Goal: Information Seeking & Learning: Learn about a topic

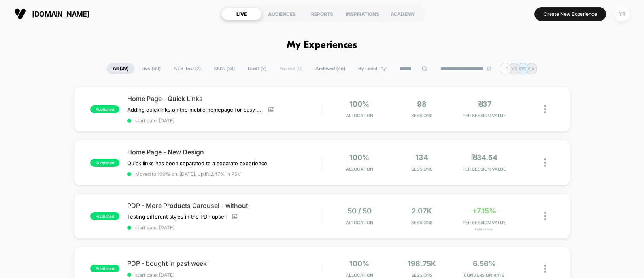
click at [621, 13] on div "YR" at bounding box center [621, 13] width 15 height 15
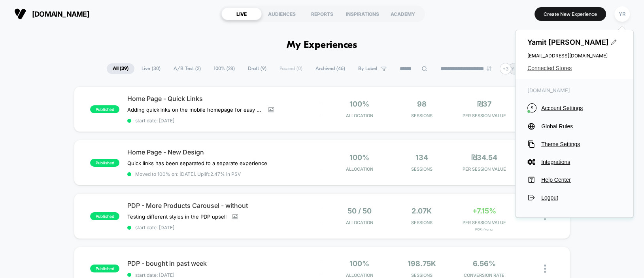
click at [548, 69] on span "Connected Stores" at bounding box center [574, 68] width 94 height 6
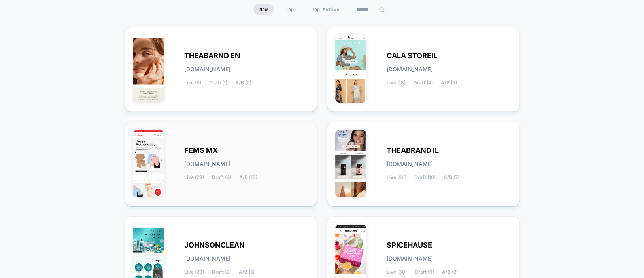
click at [191, 175] on span "Live (29)" at bounding box center [194, 177] width 20 height 6
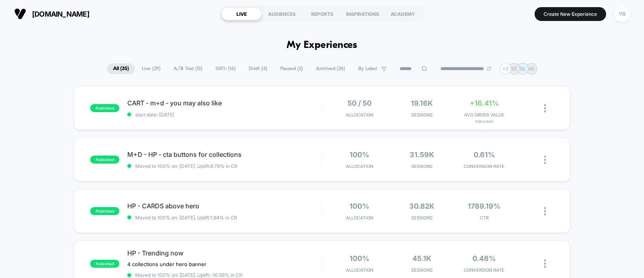
click at [144, 68] on span "Live ( 29 )" at bounding box center [151, 68] width 30 height 11
click at [279, 110] on div "CART - m+d - you may also like Click to edit experience details Click to edit e…" at bounding box center [224, 108] width 194 height 19
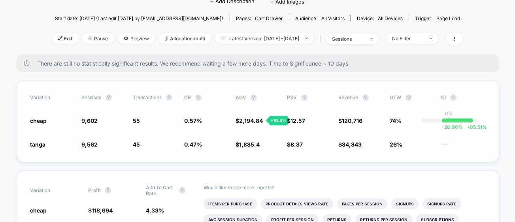
scroll to position [47, 0]
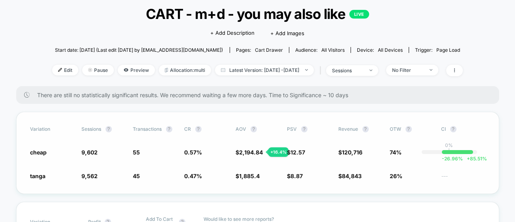
click at [246, 153] on span "2,194.84" at bounding box center [252, 152] width 24 height 7
click at [39, 151] on span "cheap" at bounding box center [38, 152] width 17 height 7
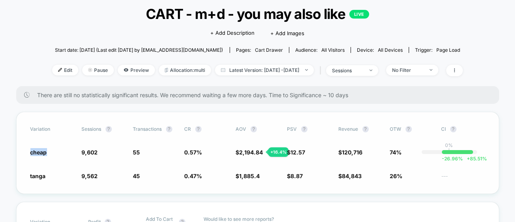
click at [39, 151] on span "cheap" at bounding box center [38, 152] width 17 height 7
click at [43, 175] on span "tanga" at bounding box center [37, 176] width 15 height 7
click at [43, 130] on span "Variation" at bounding box center [51, 129] width 43 height 6
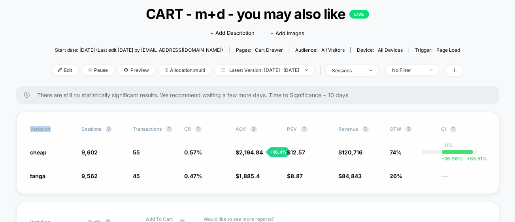
click at [43, 130] on span "Variation" at bounding box center [51, 129] width 43 height 6
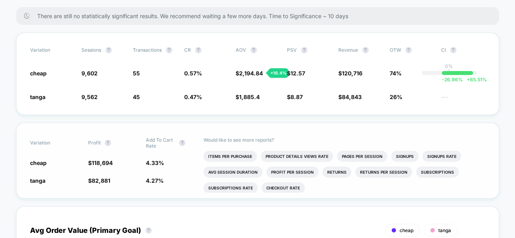
scroll to position [125, 0]
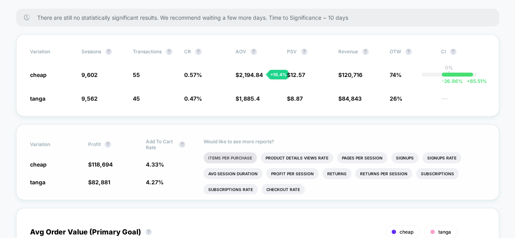
click at [216, 154] on li "Items Per Purchase" at bounding box center [230, 158] width 53 height 11
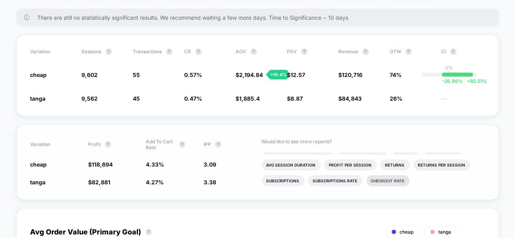
scroll to position [0, 0]
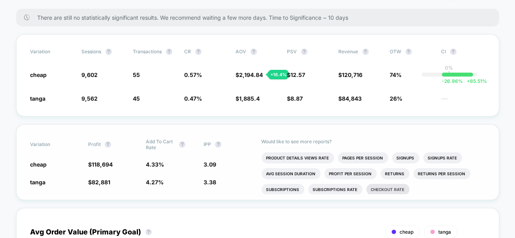
click at [378, 187] on li "Checkout Rate" at bounding box center [388, 189] width 43 height 11
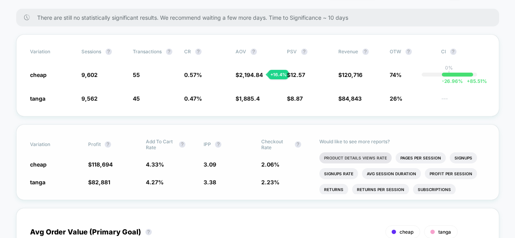
click at [347, 155] on li "Product Details Views Rate" at bounding box center [355, 158] width 72 height 11
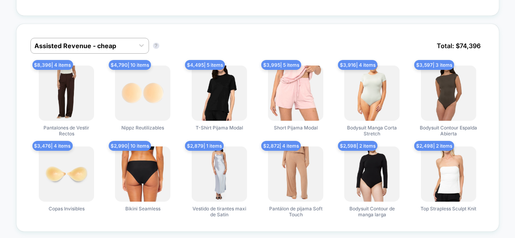
scroll to position [507, 0]
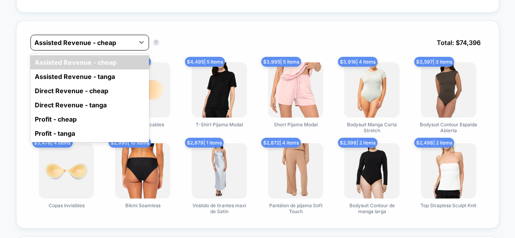
click at [102, 44] on div at bounding box center [83, 42] width 96 height 9
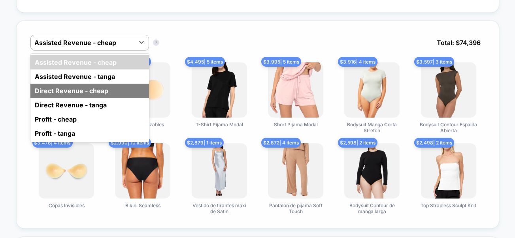
click at [84, 88] on div "Direct Revenue - cheap" at bounding box center [89, 91] width 119 height 14
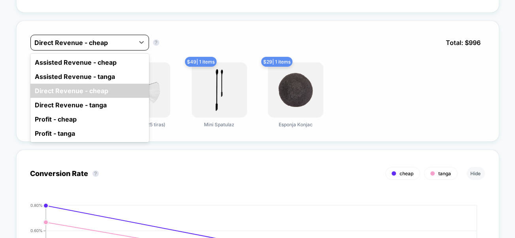
click at [69, 42] on div at bounding box center [83, 42] width 96 height 9
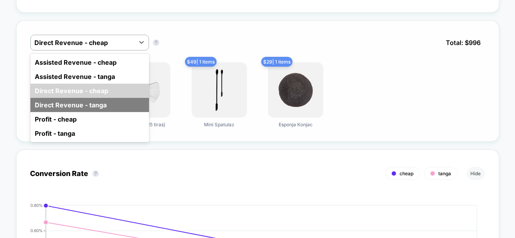
click at [66, 98] on div "Direct Revenue - tanga" at bounding box center [89, 105] width 119 height 14
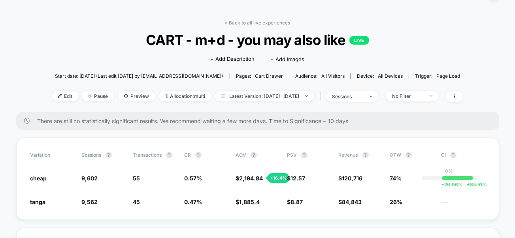
scroll to position [26, 0]
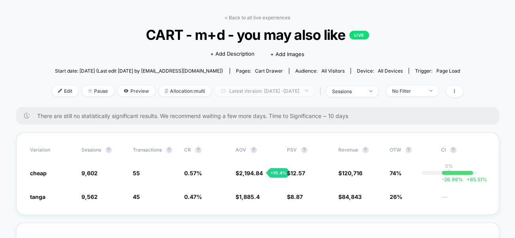
click at [265, 93] on span "Latest Version: [DATE] - [DATE]" at bounding box center [264, 91] width 99 height 11
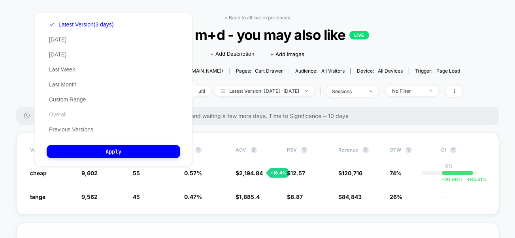
click at [60, 115] on button "Overall" at bounding box center [58, 114] width 22 height 7
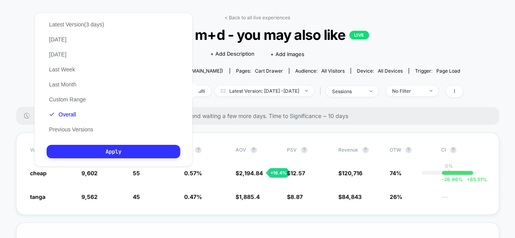
click at [109, 149] on button "Apply" at bounding box center [114, 151] width 134 height 13
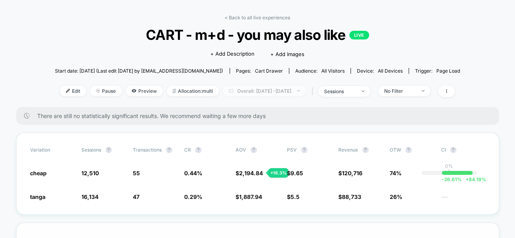
click at [259, 89] on span "Overall: [DATE] - [DATE]" at bounding box center [264, 91] width 83 height 11
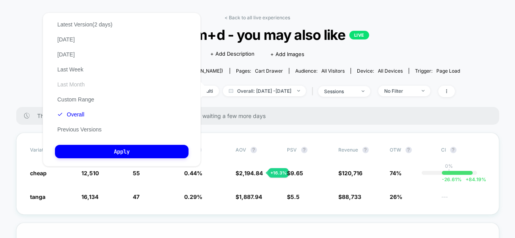
click at [76, 85] on button "Last Month" at bounding box center [71, 84] width 32 height 7
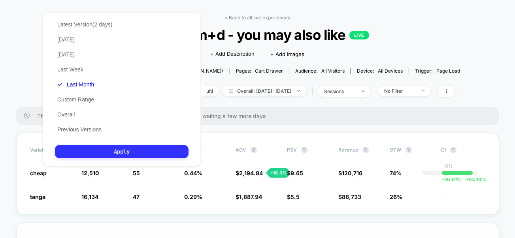
click at [113, 148] on button "Apply" at bounding box center [122, 151] width 134 height 13
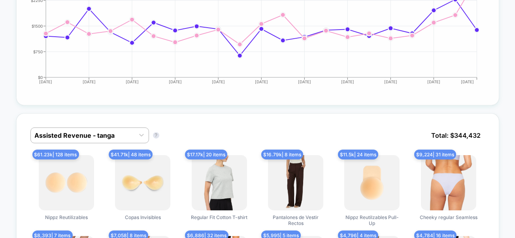
scroll to position [390, 0]
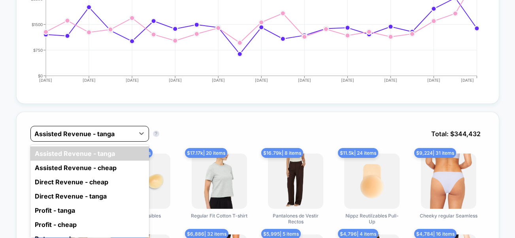
click at [101, 129] on div at bounding box center [83, 133] width 96 height 9
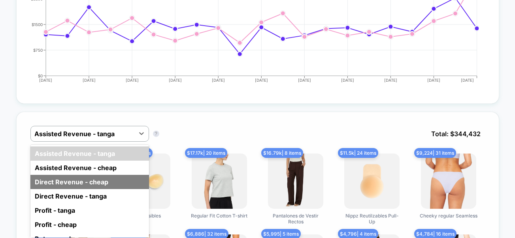
click at [77, 177] on div "Direct Revenue - cheap" at bounding box center [89, 182] width 119 height 14
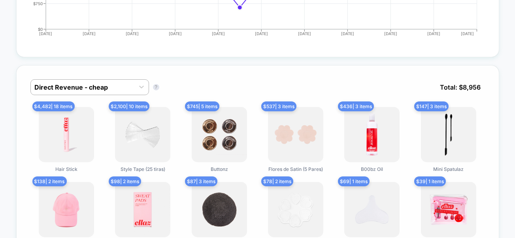
scroll to position [439, 0]
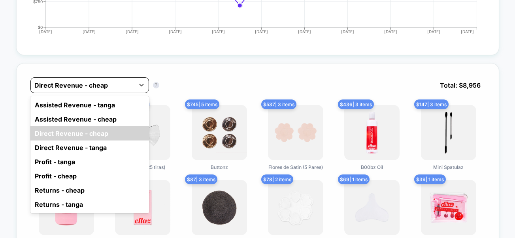
click at [83, 84] on div at bounding box center [83, 85] width 96 height 9
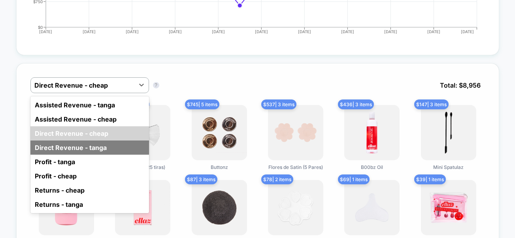
click at [66, 141] on div "Direct Revenue - tanga" at bounding box center [89, 148] width 119 height 14
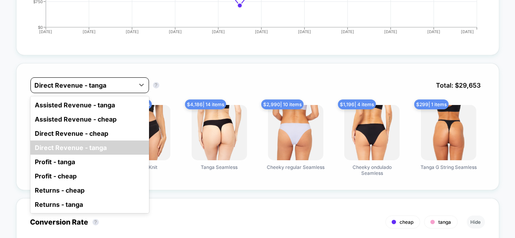
click at [118, 83] on div at bounding box center [83, 85] width 96 height 9
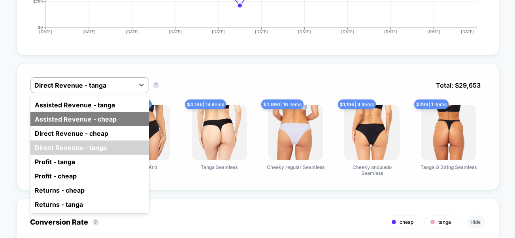
click at [89, 117] on div "Assisted Revenue - cheap" at bounding box center [89, 119] width 119 height 14
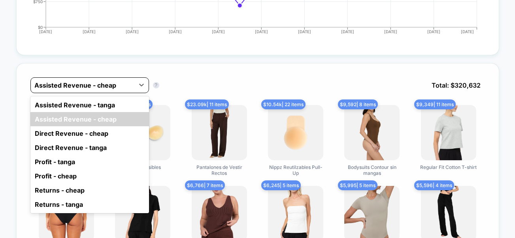
click at [81, 81] on div at bounding box center [83, 85] width 96 height 9
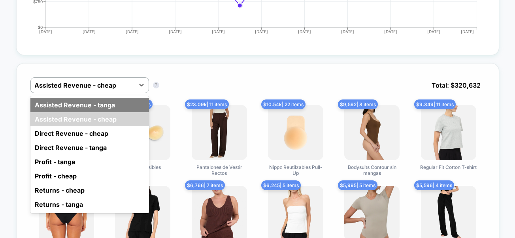
click at [76, 99] on div "Assisted Revenue - tanga" at bounding box center [89, 105] width 119 height 14
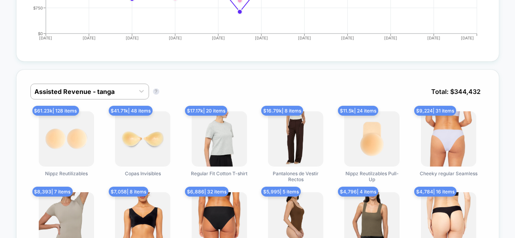
scroll to position [433, 0]
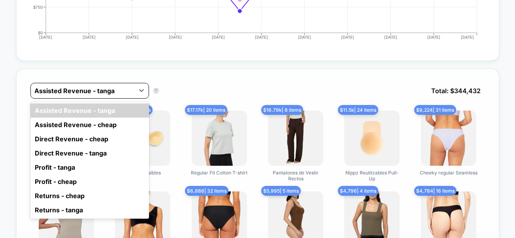
click at [121, 93] on div "Assisted Revenue - tanga" at bounding box center [83, 91] width 104 height 13
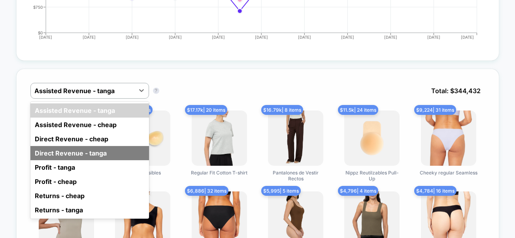
click at [78, 150] on div "Direct Revenue - tanga" at bounding box center [89, 153] width 119 height 14
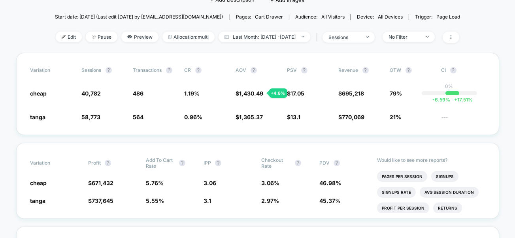
scroll to position [77, 0]
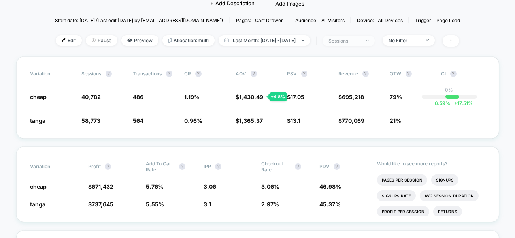
click at [360, 39] on div "sessions" at bounding box center [345, 41] width 32 height 6
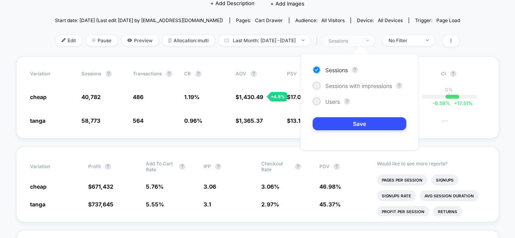
click at [360, 39] on div "sessions" at bounding box center [345, 41] width 32 height 6
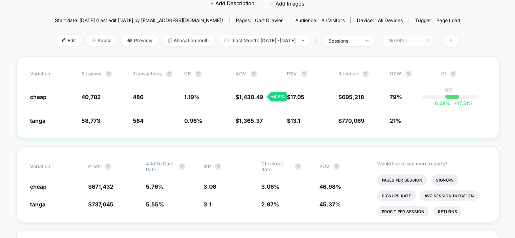
click at [420, 38] on div "No Filter" at bounding box center [405, 41] width 32 height 6
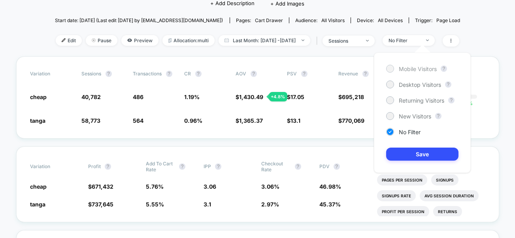
click at [392, 68] on div at bounding box center [390, 69] width 6 height 6
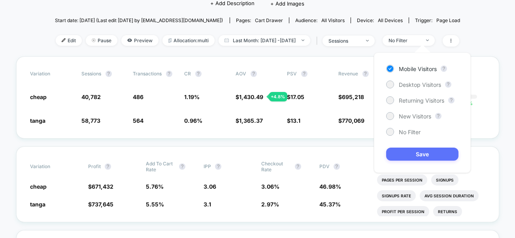
click at [412, 157] on button "Save" at bounding box center [422, 154] width 72 height 13
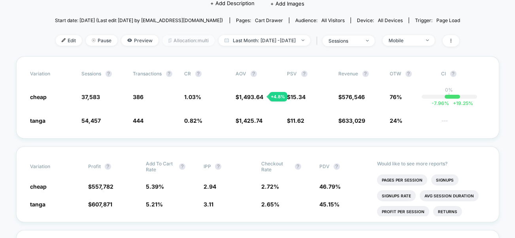
click at [181, 40] on span "Allocation: multi" at bounding box center [189, 40] width 52 height 11
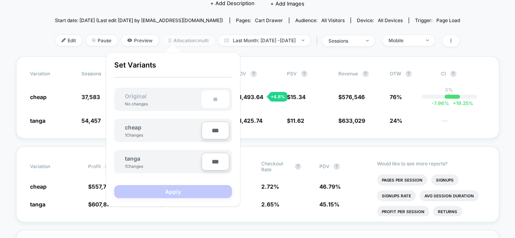
click at [181, 40] on span "Allocation: multi" at bounding box center [189, 40] width 52 height 11
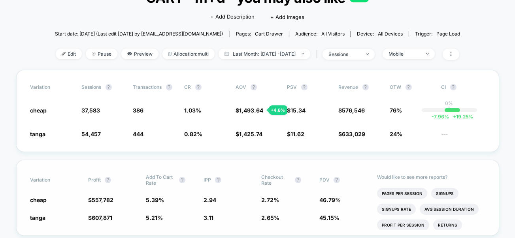
scroll to position [63, 0]
click at [420, 52] on div "Mobile" at bounding box center [405, 54] width 32 height 6
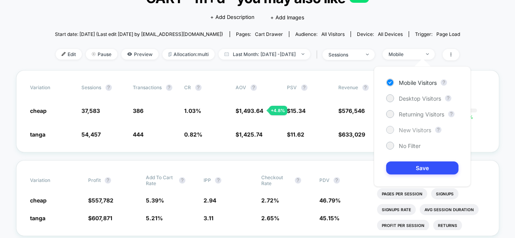
click at [389, 129] on div at bounding box center [390, 130] width 6 height 6
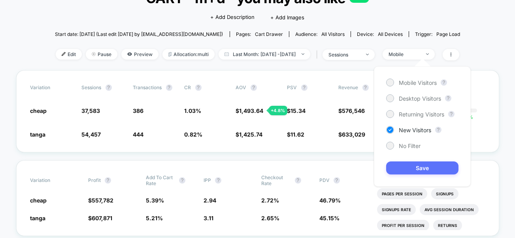
click at [416, 170] on button "Save" at bounding box center [422, 168] width 72 height 13
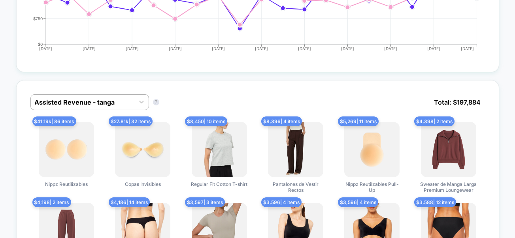
scroll to position [446, 0]
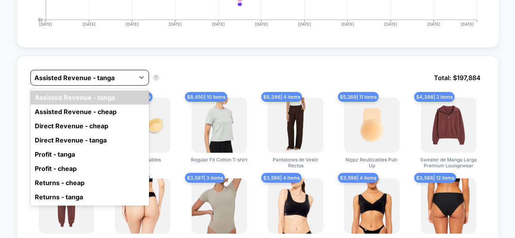
click at [112, 73] on div at bounding box center [83, 77] width 96 height 9
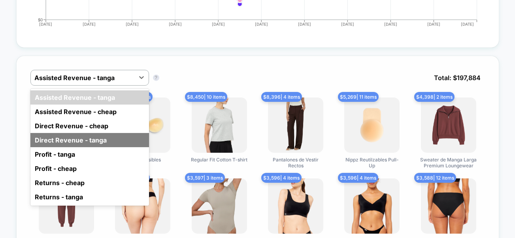
click at [68, 137] on div "Direct Revenue - tanga" at bounding box center [89, 140] width 119 height 14
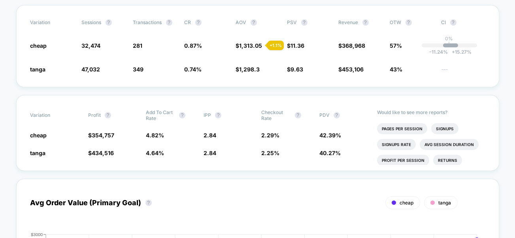
scroll to position [0, 0]
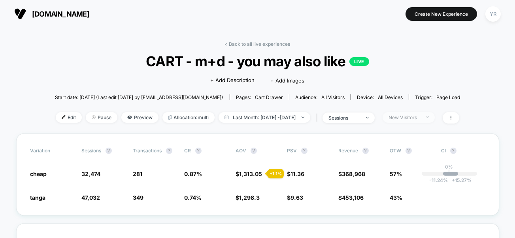
click at [412, 120] on span "New Visitors" at bounding box center [409, 117] width 52 height 11
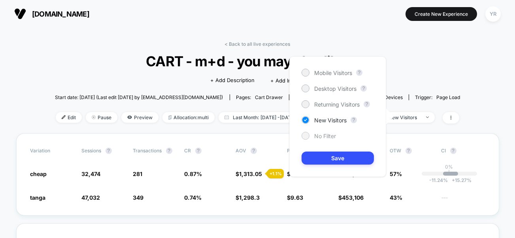
click at [316, 139] on span "No Filter" at bounding box center [325, 136] width 22 height 7
click at [314, 157] on button "Save" at bounding box center [338, 158] width 72 height 13
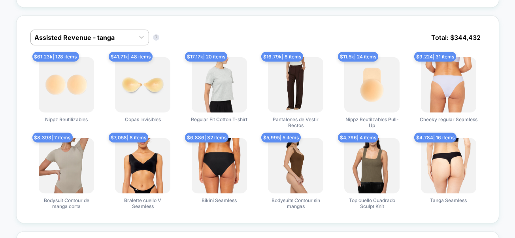
scroll to position [487, 0]
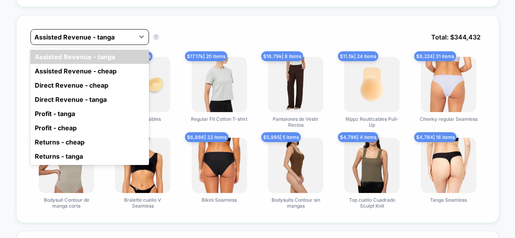
click at [117, 36] on div at bounding box center [83, 36] width 96 height 9
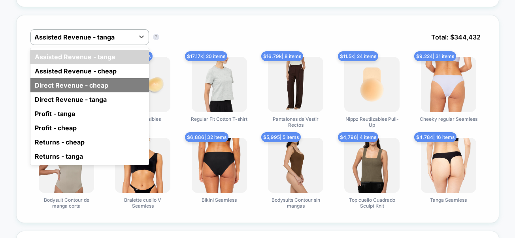
click at [66, 81] on div "Direct Revenue - cheap" at bounding box center [89, 85] width 119 height 14
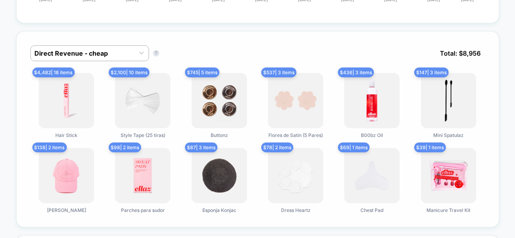
scroll to position [472, 0]
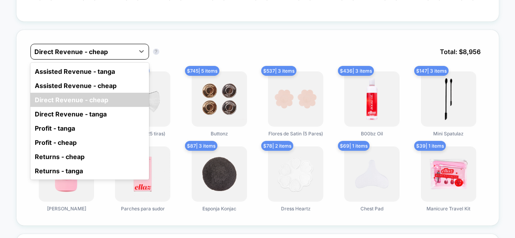
click at [89, 49] on div at bounding box center [83, 51] width 96 height 9
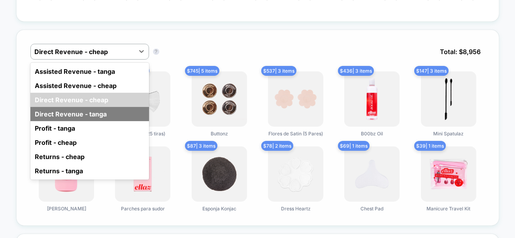
click at [71, 112] on div "Direct Revenue - tanga" at bounding box center [89, 114] width 119 height 14
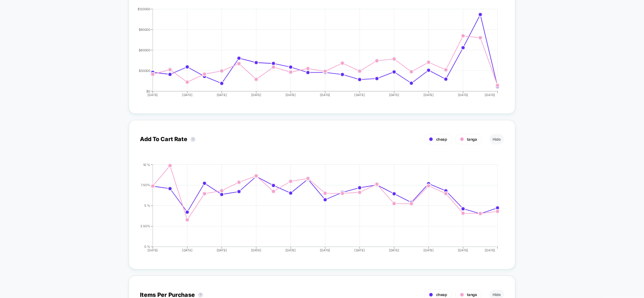
scroll to position [1071, 0]
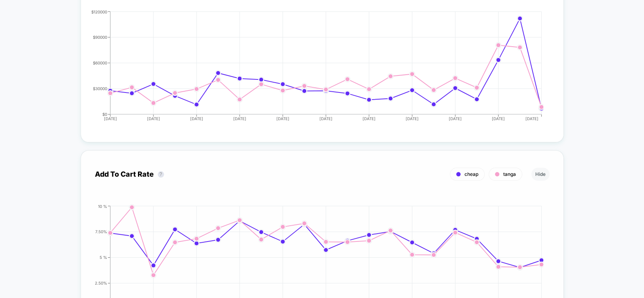
drag, startPoint x: 659, startPoint y: 240, endPoint x: 334, endPoint y: 243, distance: 325.0
click at [334, 243] on div "Add To Cart Rate ? cheap tanga Hide [DATE] [DATE] [DATE] [DATE] [DATE] [DATE] […" at bounding box center [322, 243] width 455 height 158
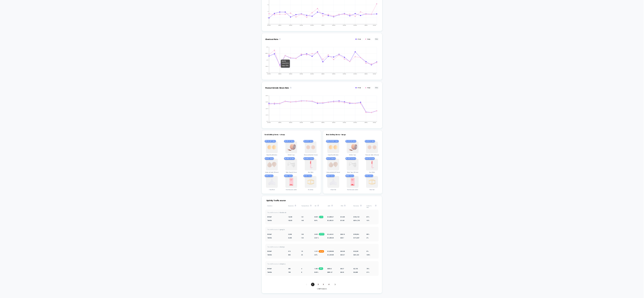
scroll to position [1480, 0]
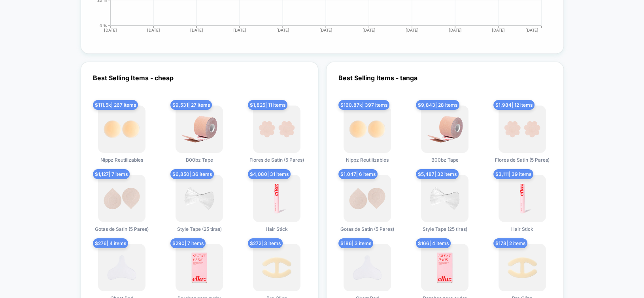
scroll to position [1896, 0]
